Goal: Use online tool/utility: Utilize a website feature to perform a specific function

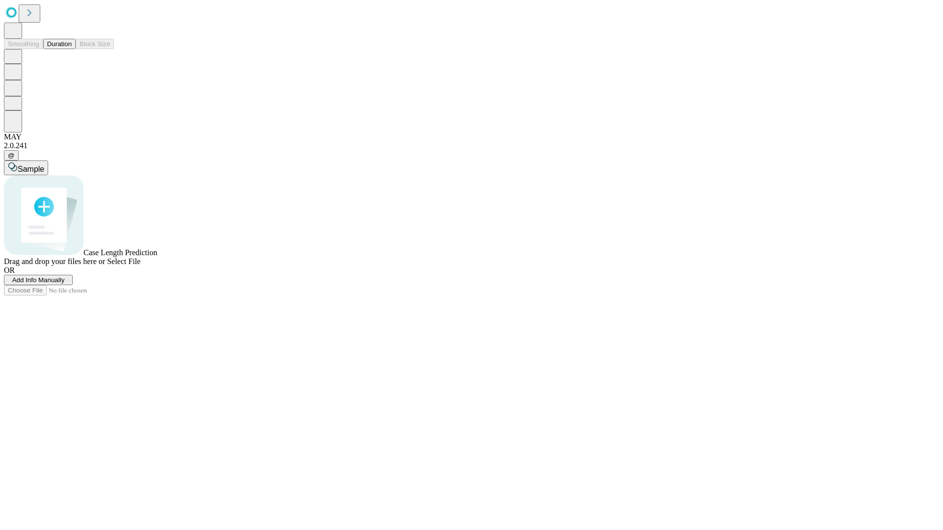
click at [72, 49] on button "Duration" at bounding box center [59, 44] width 32 height 10
click at [140, 266] on span "Select File" at bounding box center [123, 261] width 33 height 8
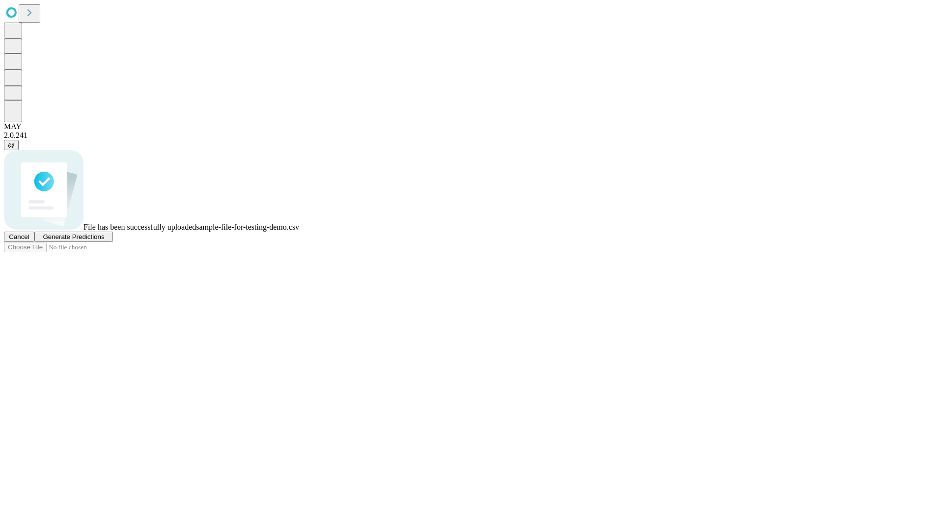
click at [104, 241] on span "Generate Predictions" at bounding box center [73, 236] width 61 height 7
